Goal: Information Seeking & Learning: Learn about a topic

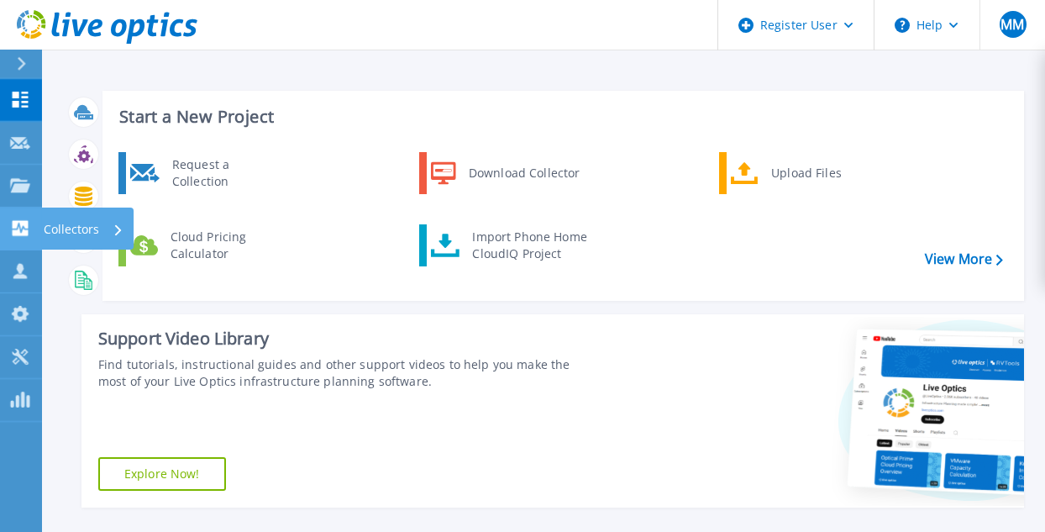
click at [39, 233] on link "Collectors Collectors" at bounding box center [21, 229] width 42 height 43
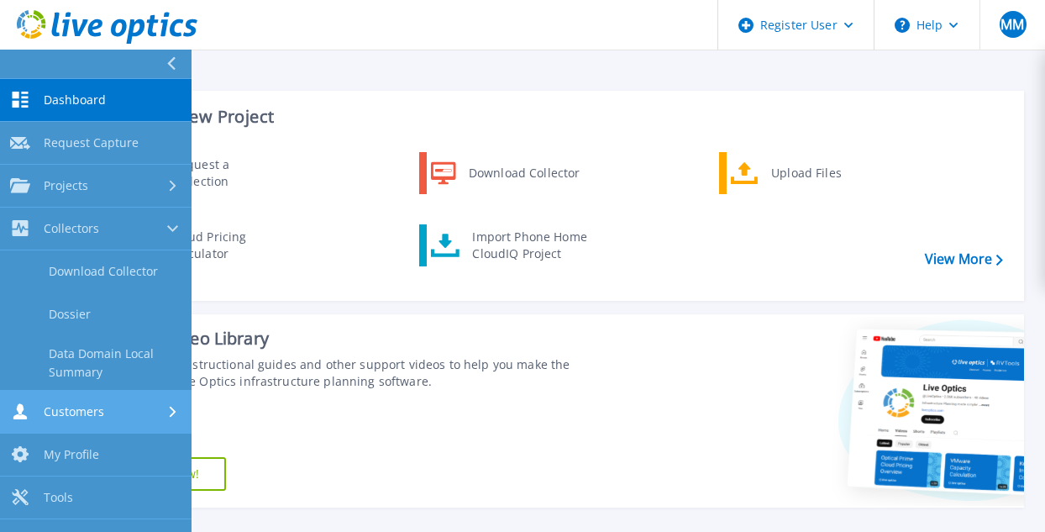
click at [78, 398] on link "Customers Customers" at bounding box center [96, 412] width 192 height 43
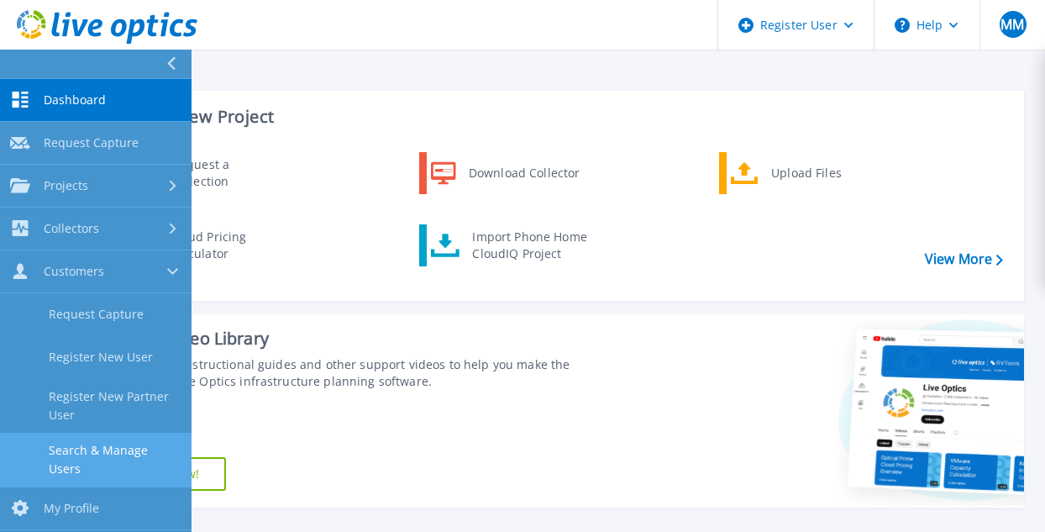
click at [109, 451] on link "Search & Manage Users" at bounding box center [96, 460] width 192 height 54
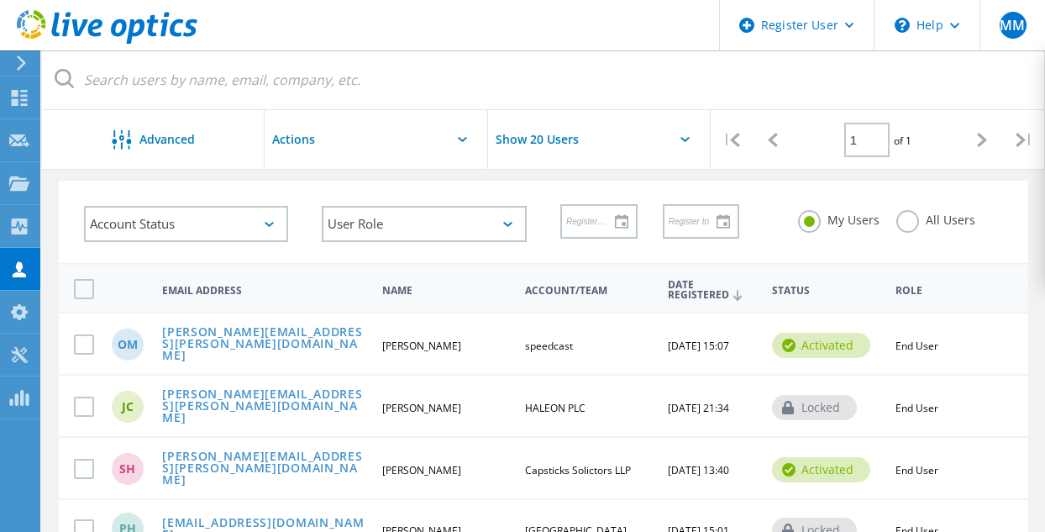
scroll to position [84, 0]
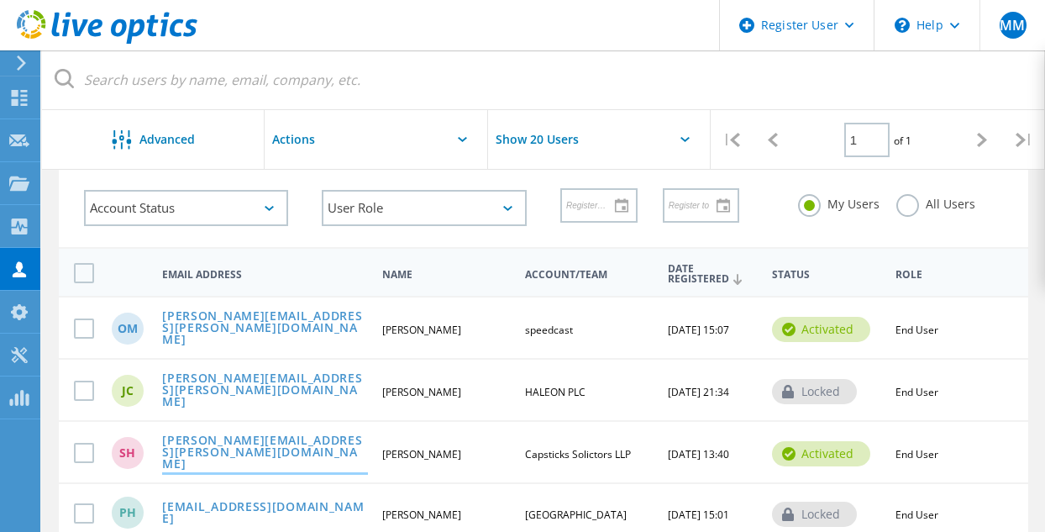
click at [254, 442] on link "Simon.Hinton@capsticks.com" at bounding box center [264, 453] width 205 height 38
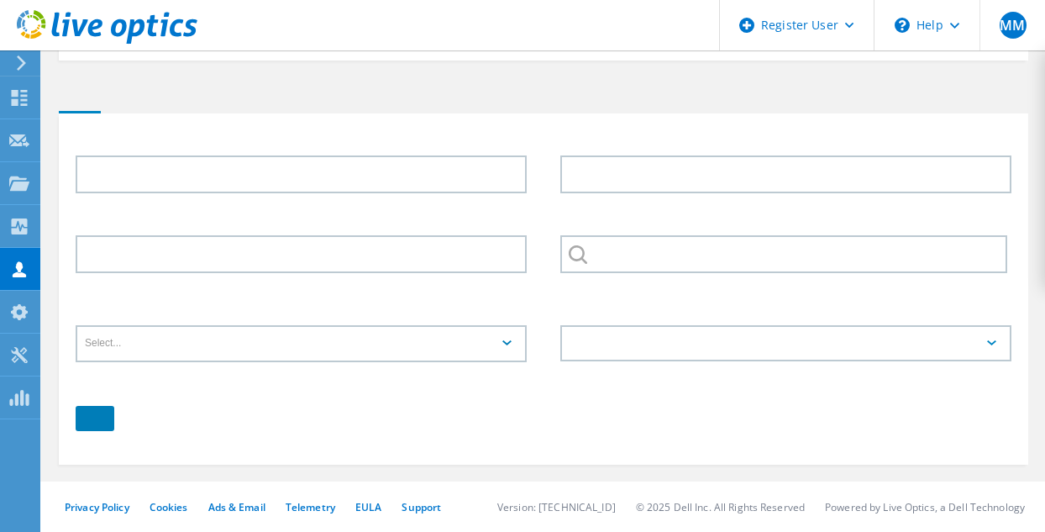
type input "Simon"
type input "Hinton"
type input "Capsticks Solictors LLP"
type input "English"
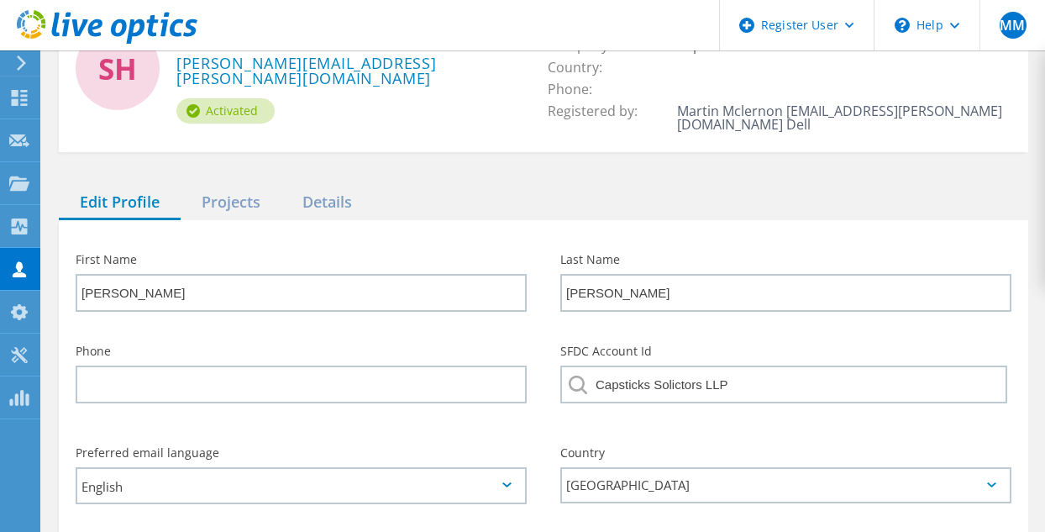
scroll to position [87, 0]
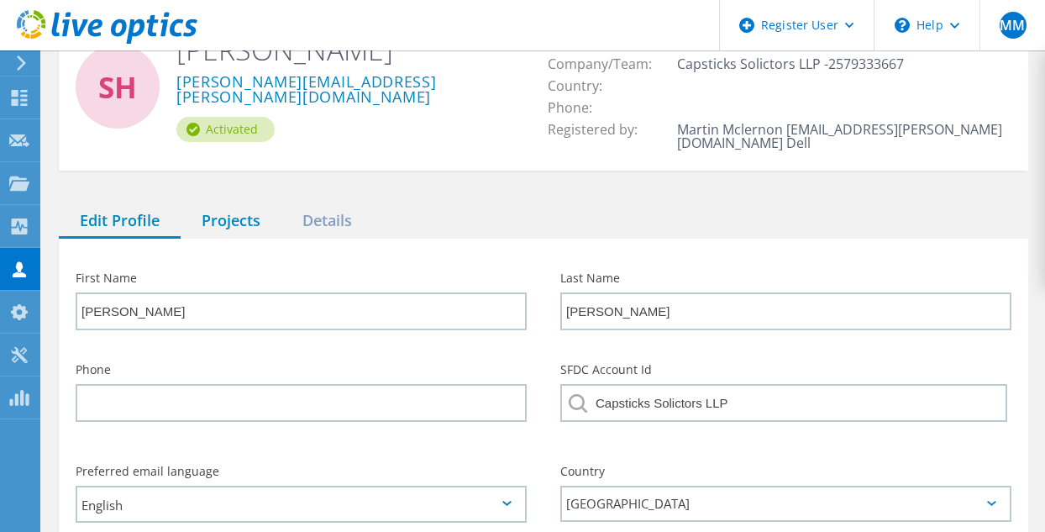
click at [237, 204] on div "Projects" at bounding box center [231, 221] width 101 height 34
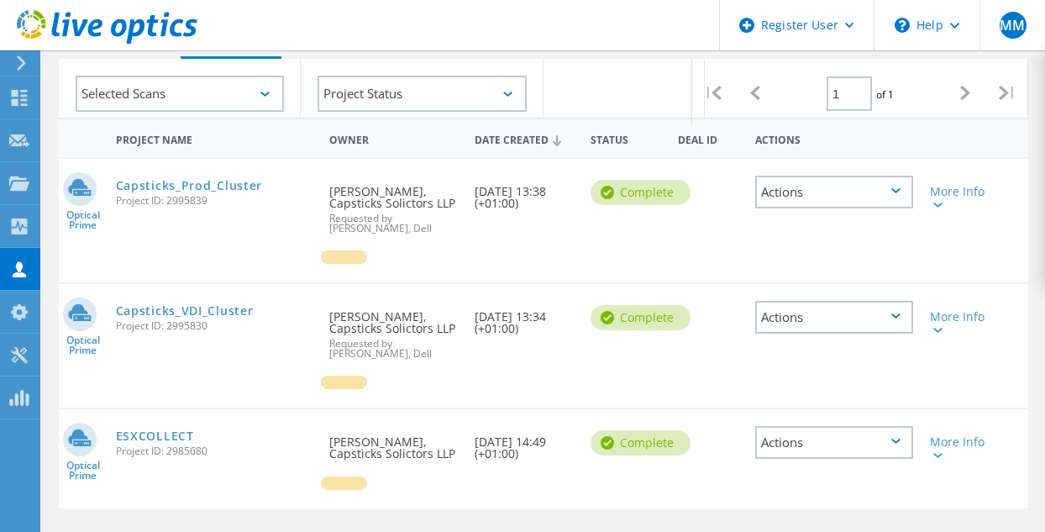
scroll to position [262, 0]
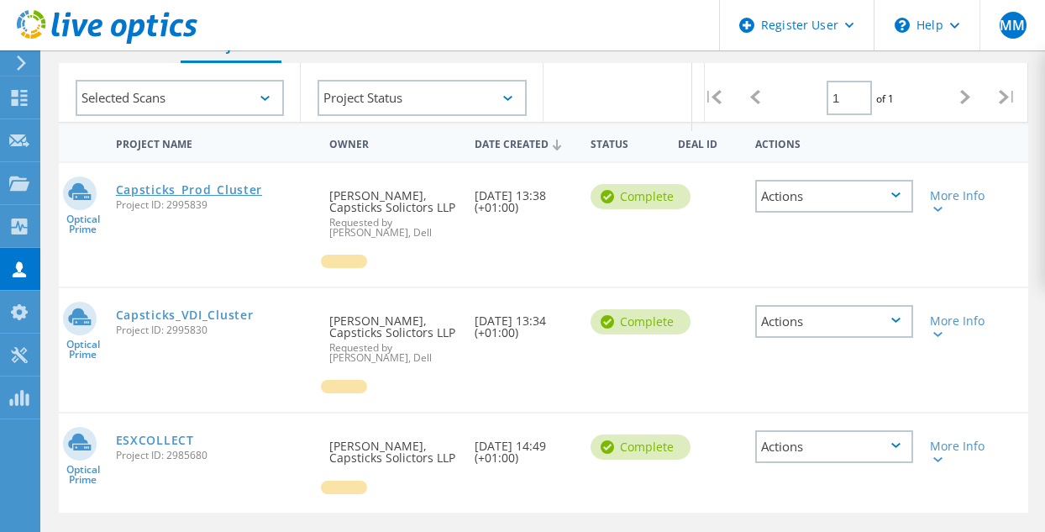
click at [176, 184] on link "Capsticks_Prod_Cluster" at bounding box center [189, 190] width 146 height 12
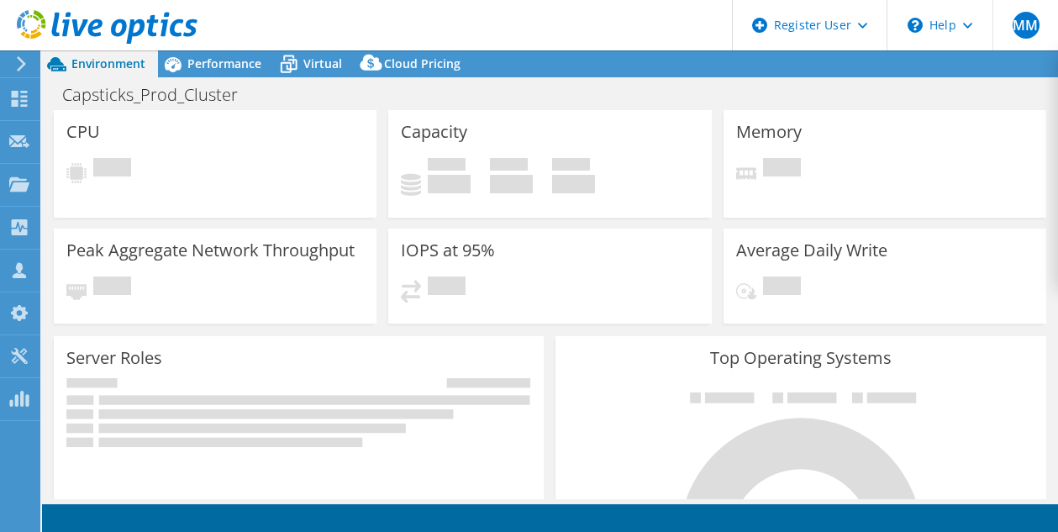
select select "EULondon"
select select "GBP"
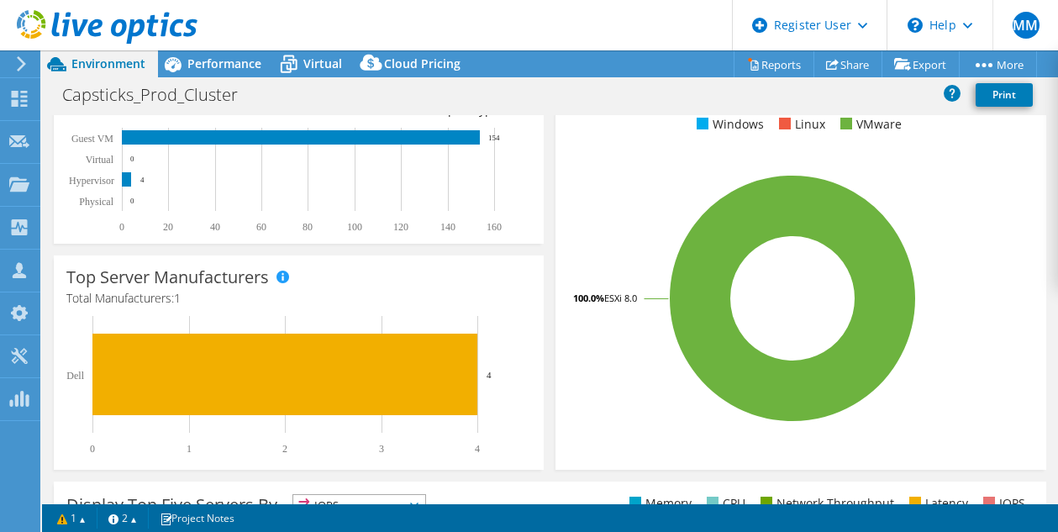
scroll to position [135, 0]
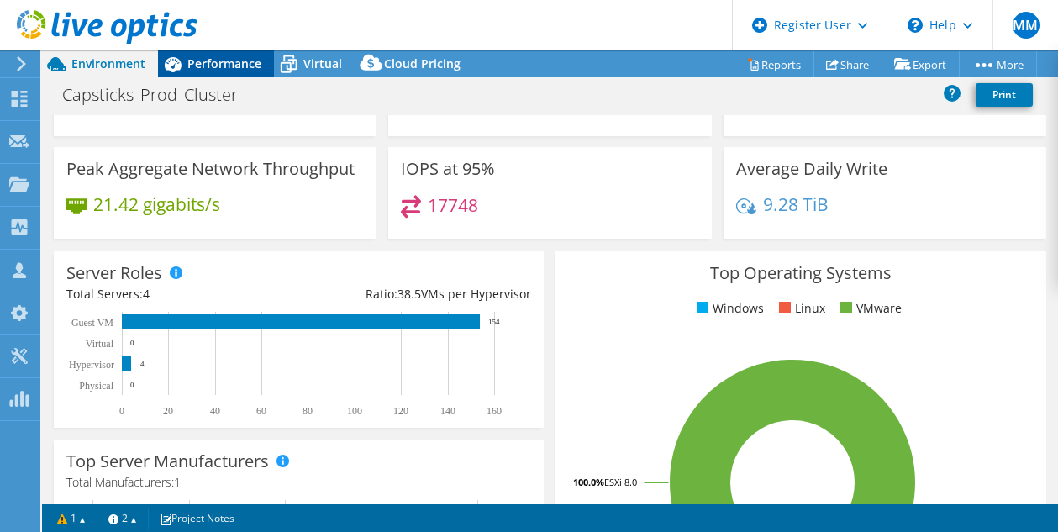
click at [214, 71] on span "Performance" at bounding box center [224, 63] width 74 height 16
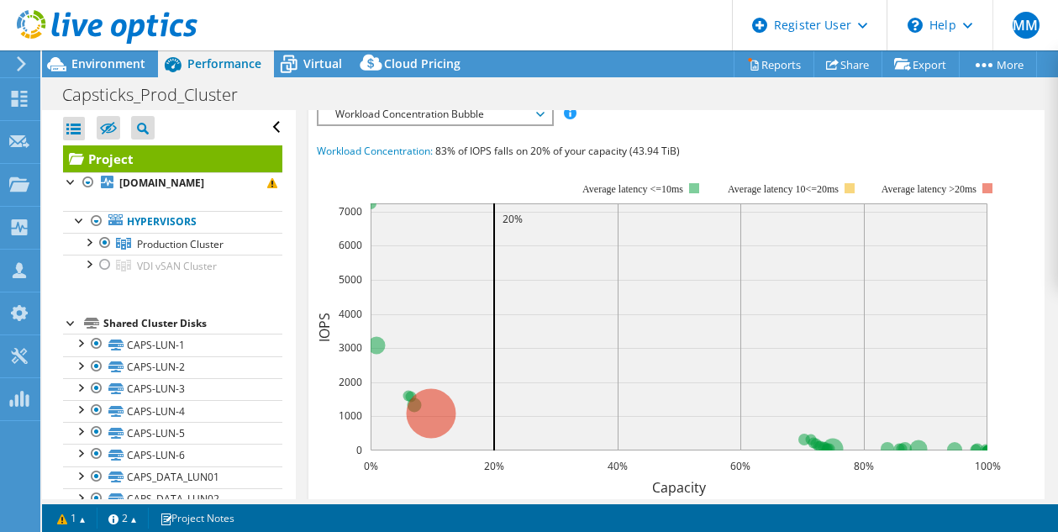
scroll to position [449, 0]
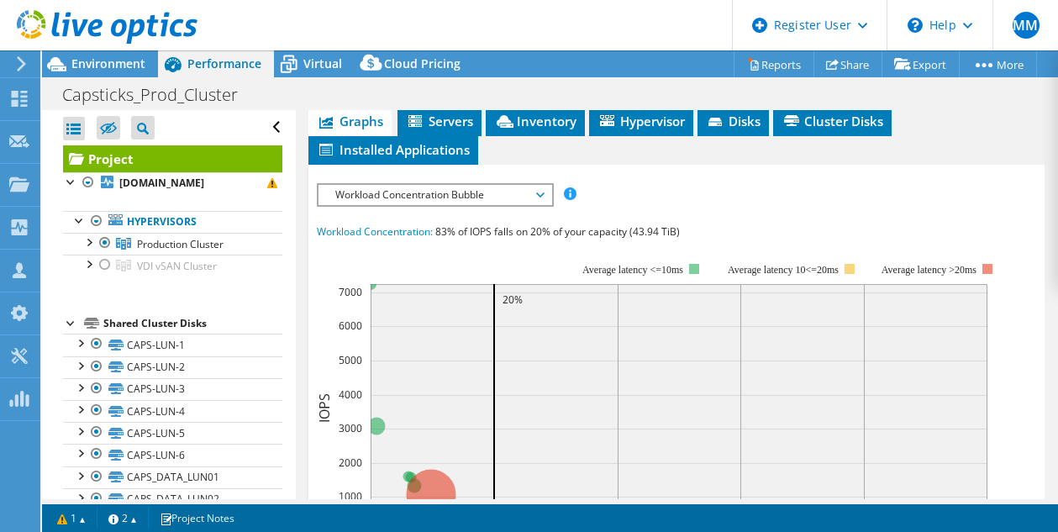
click at [442, 205] on span "Workload Concentration Bubble" at bounding box center [435, 195] width 216 height 20
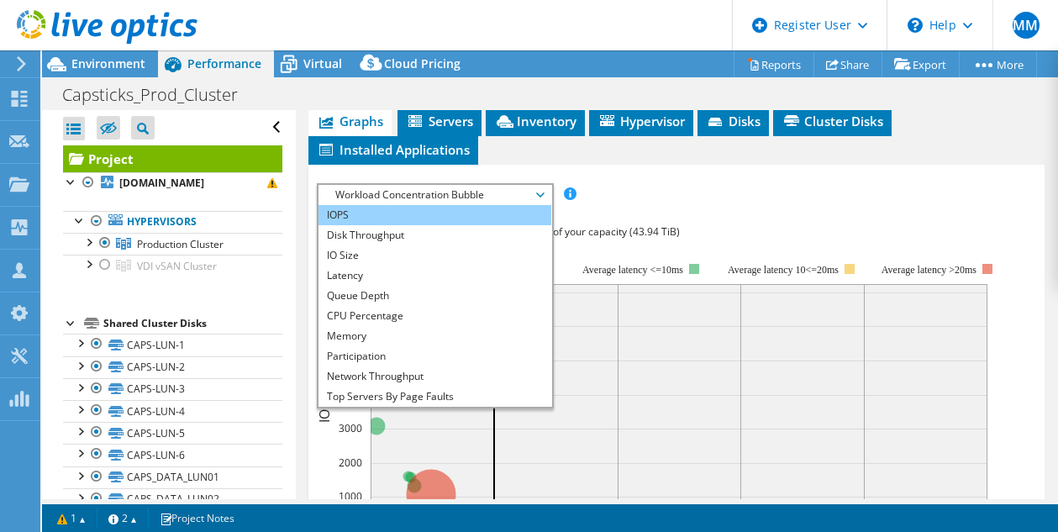
click at [429, 225] on li "IOPS" at bounding box center [434, 215] width 233 height 20
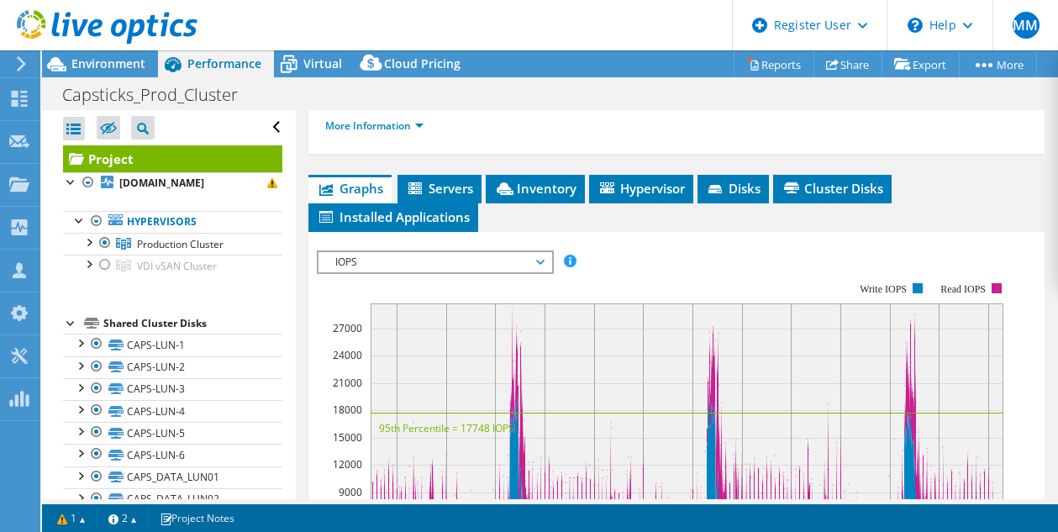
scroll to position [375, 0]
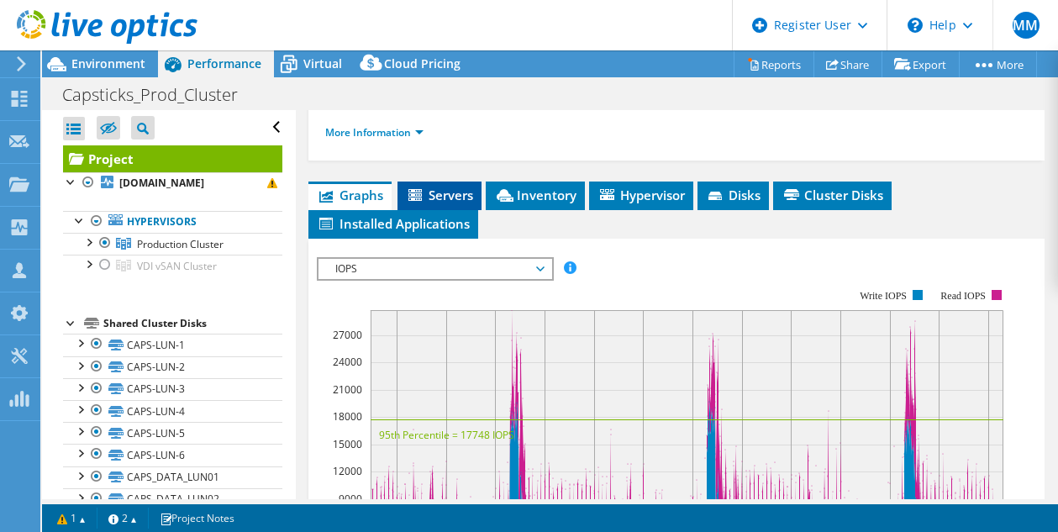
click at [444, 203] on span "Servers" at bounding box center [439, 195] width 67 height 17
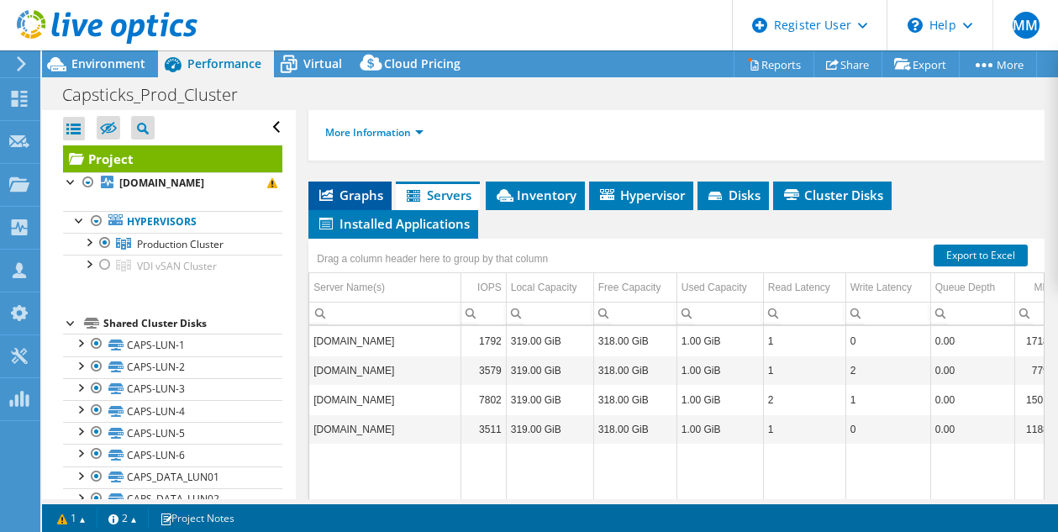
click at [363, 203] on span "Graphs" at bounding box center [350, 195] width 66 height 17
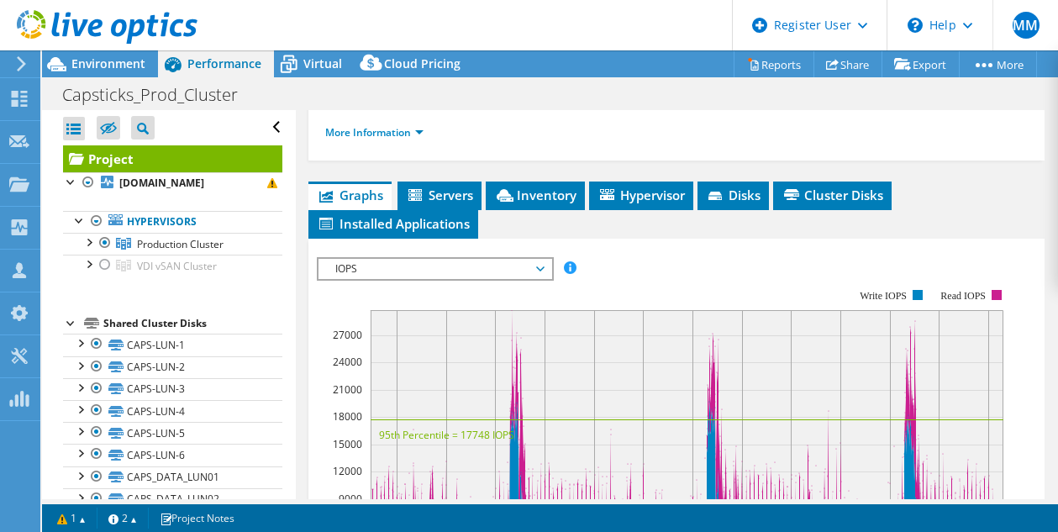
click at [536, 279] on span "IOPS" at bounding box center [435, 269] width 216 height 20
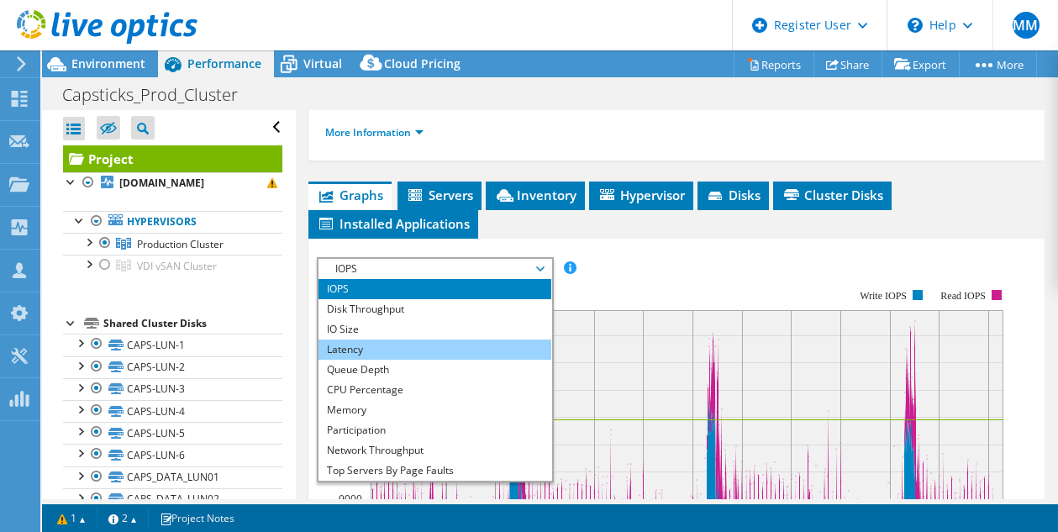
click at [471, 360] on li "Latency" at bounding box center [434, 349] width 233 height 20
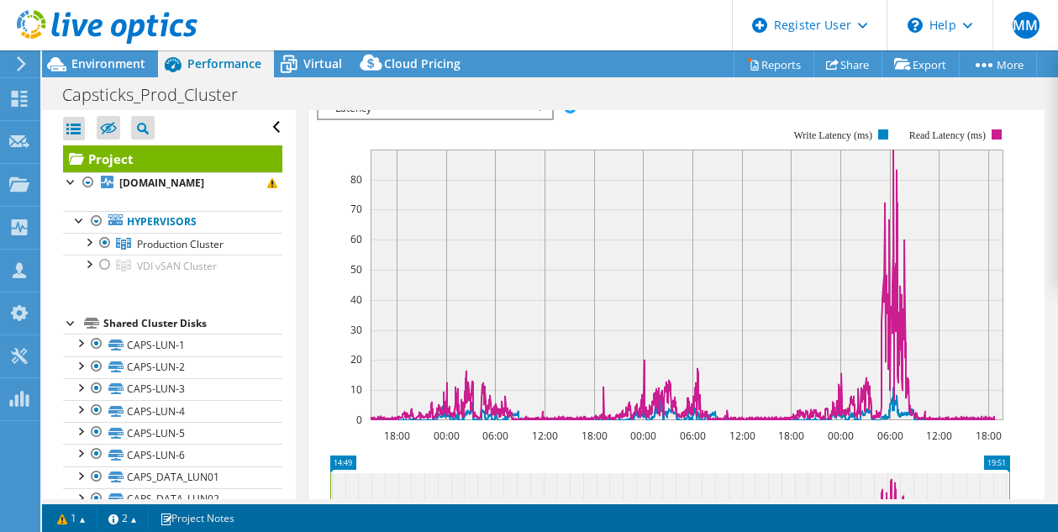
scroll to position [360, 0]
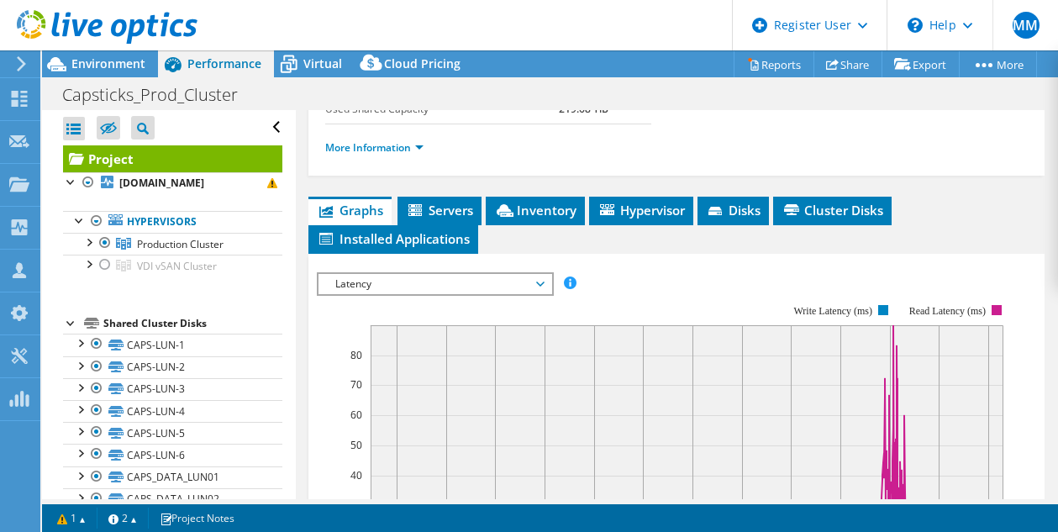
click at [407, 294] on span "Latency" at bounding box center [435, 284] width 216 height 20
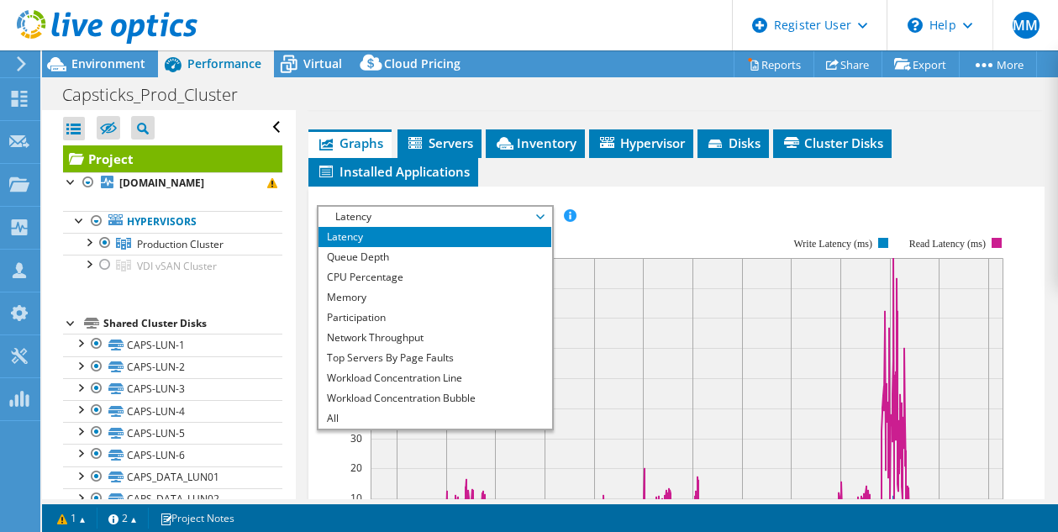
scroll to position [444, 0]
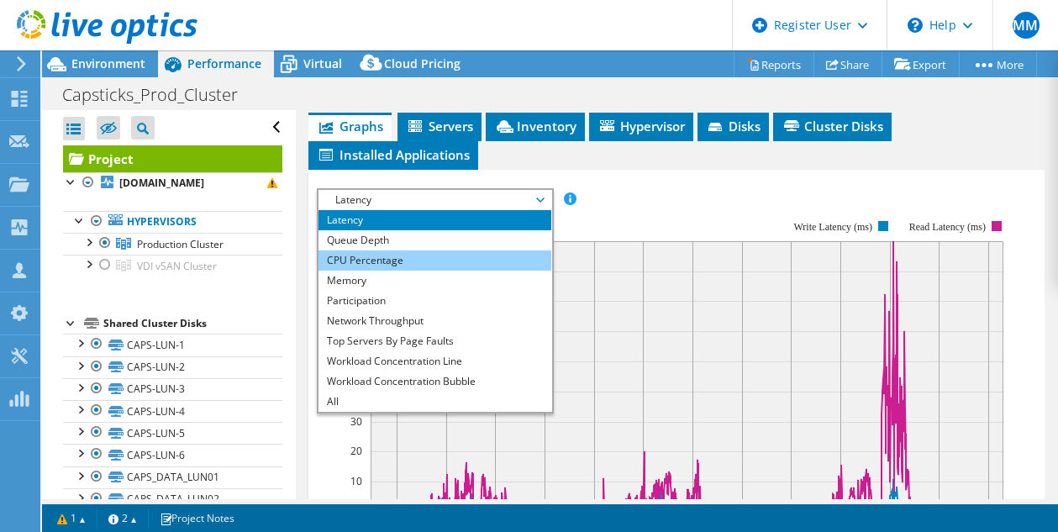
click at [373, 271] on li "CPU Percentage" at bounding box center [434, 260] width 233 height 20
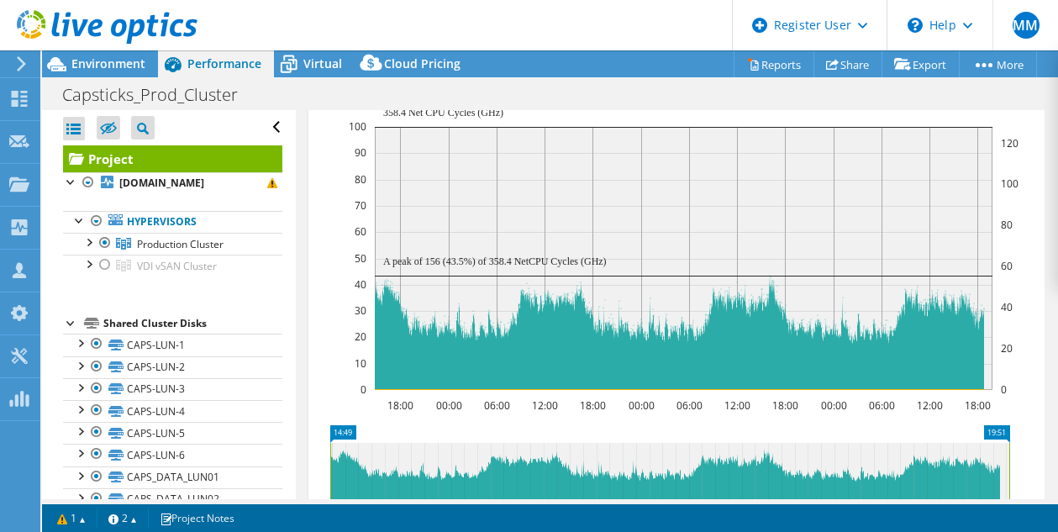
scroll to position [586, 0]
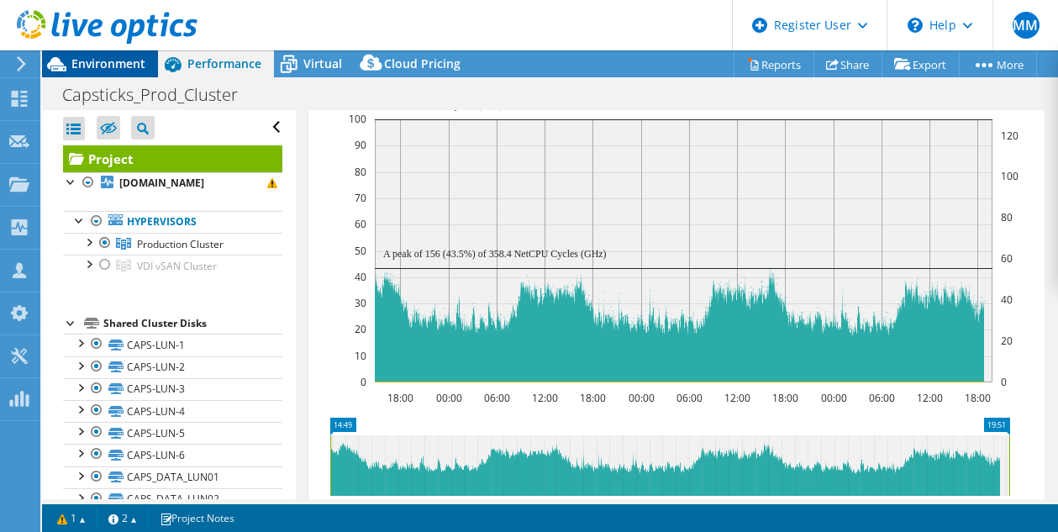
click at [132, 60] on span "Environment" at bounding box center [108, 63] width 74 height 16
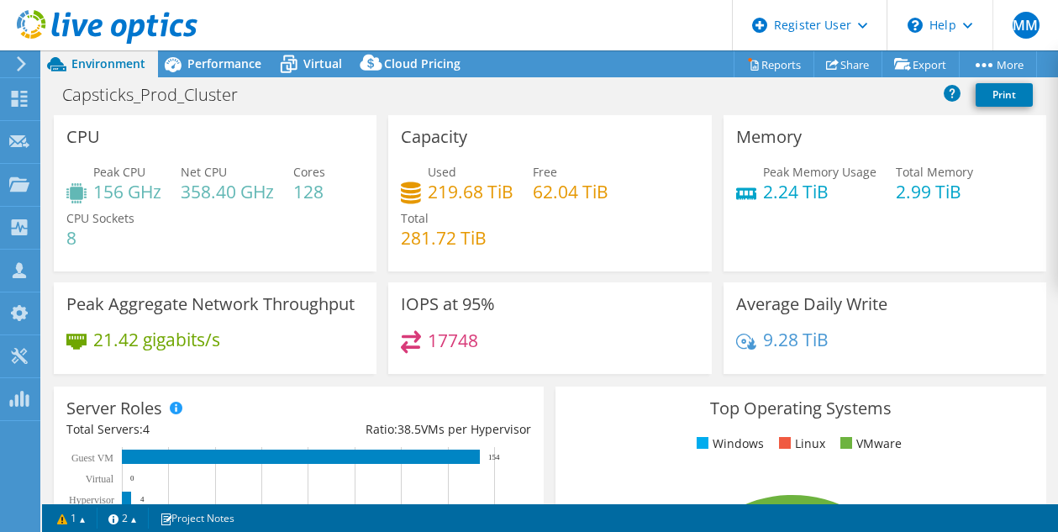
scroll to position [61, 0]
click at [760, 61] on link "Reports" at bounding box center [774, 64] width 81 height 26
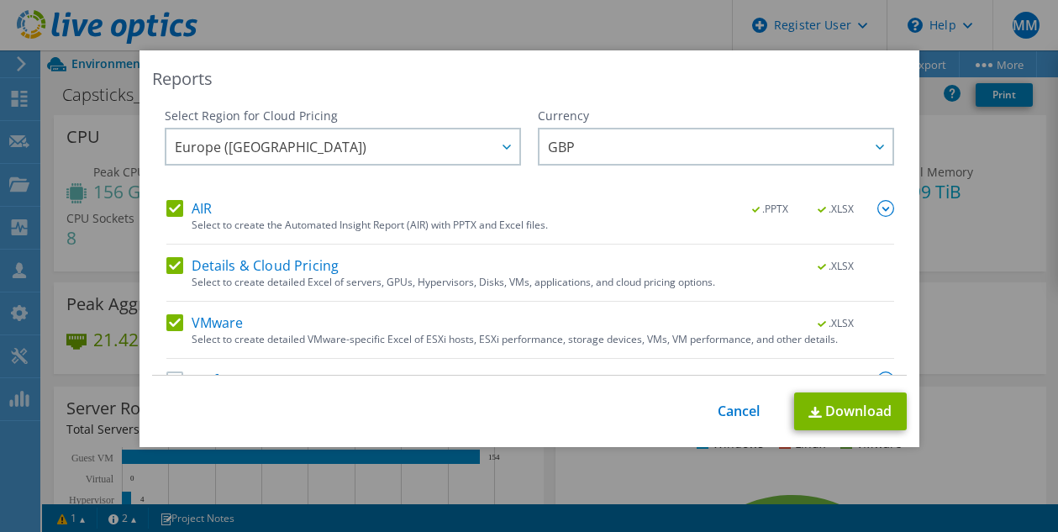
click at [944, 113] on div "Reports Select Region for Cloud Pricing Asia Pacific (Hong Kong) Asia Pacific (…" at bounding box center [529, 265] width 1058 height 431
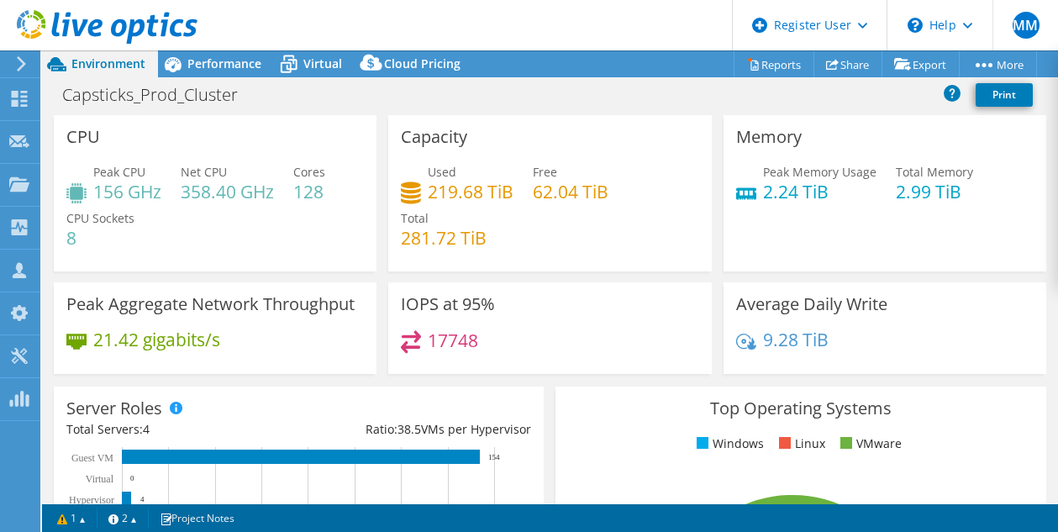
scroll to position [61, 0]
